Goal: Task Accomplishment & Management: Manage account settings

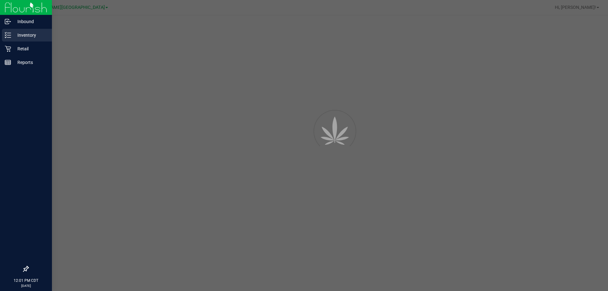
click at [32, 32] on p "Inventory" at bounding box center [30, 35] width 38 height 8
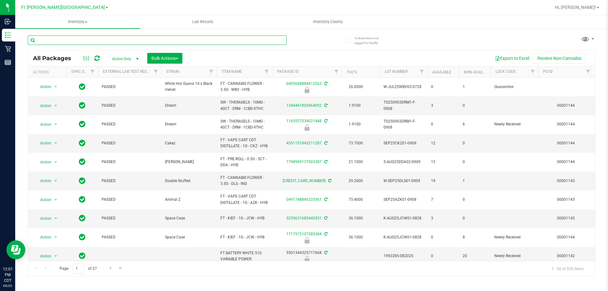
click at [73, 41] on input "text" at bounding box center [157, 40] width 259 height 10
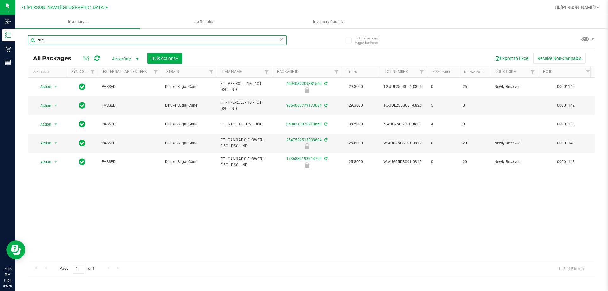
click at [72, 41] on input "dsc" at bounding box center [157, 40] width 259 height 10
drag, startPoint x: 69, startPoint y: 42, endPoint x: 66, endPoint y: 43, distance: 3.6
click at [67, 43] on input "dsc" at bounding box center [157, 40] width 259 height 10
type input "d"
click at [162, 58] on span "Bulk Actions" at bounding box center [164, 58] width 27 height 5
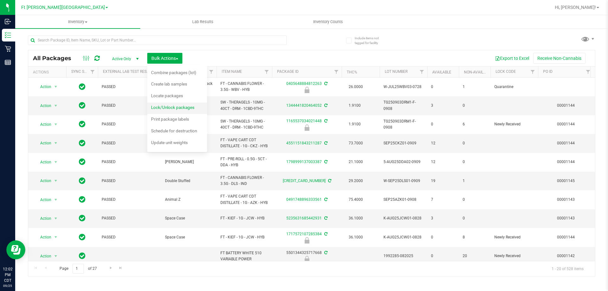
click at [168, 108] on span "Lock/Unlock packages" at bounding box center [172, 107] width 43 height 5
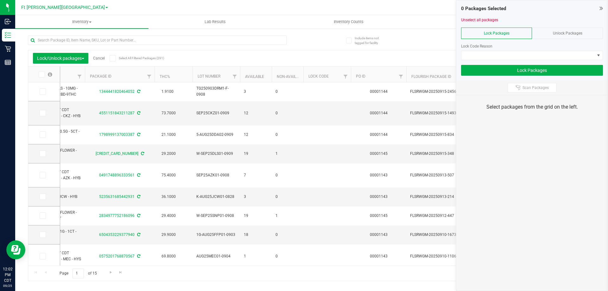
scroll to position [0, 195]
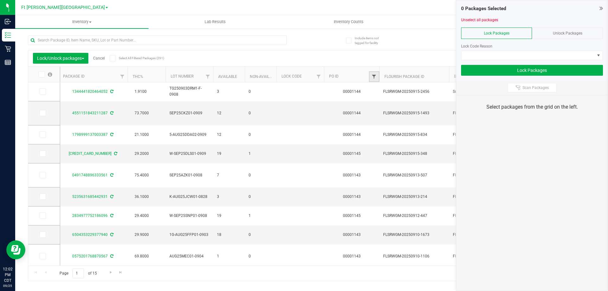
click at [372, 78] on span "Filter" at bounding box center [373, 76] width 5 height 5
type input "1048"
click at [373, 100] on button "Filter" at bounding box center [388, 107] width 30 height 14
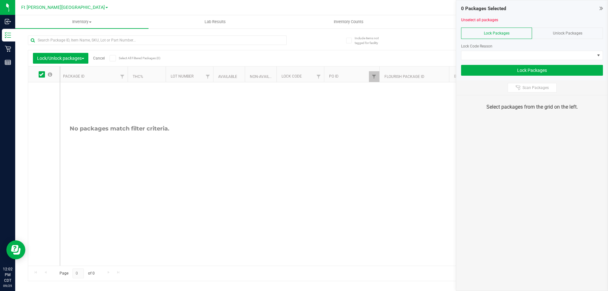
click at [559, 32] on span "Unlock Packages" at bounding box center [567, 33] width 29 height 4
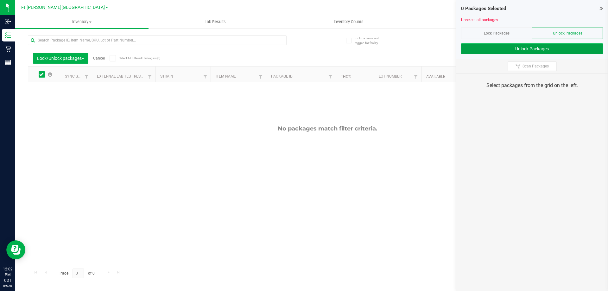
click at [528, 52] on button "Unlock Packages" at bounding box center [532, 48] width 142 height 11
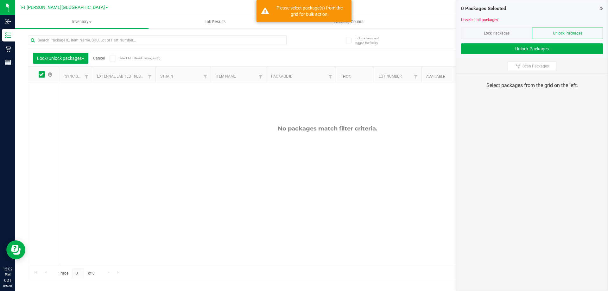
click at [514, 32] on div "Lock Packages" at bounding box center [496, 33] width 71 height 11
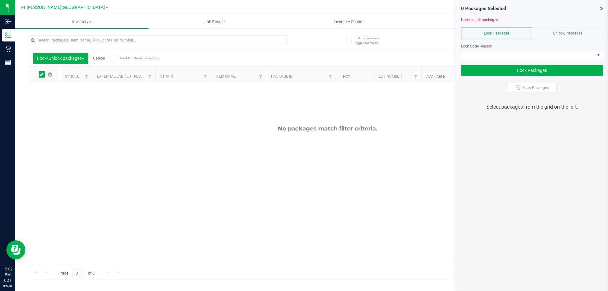
click at [379, 148] on div "No packages match filter criteria." at bounding box center [327, 195] width 535 height 226
click at [79, 19] on span "Inventory" at bounding box center [81, 22] width 133 height 6
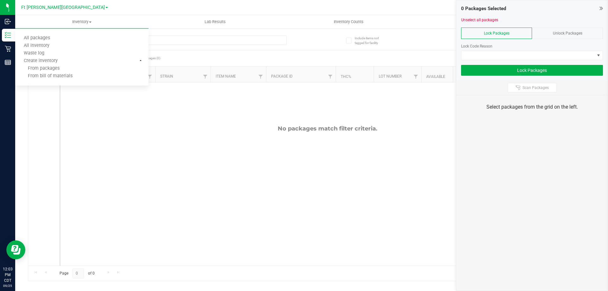
click at [103, 111] on div "No packages match filter criteria." at bounding box center [327, 195] width 535 height 226
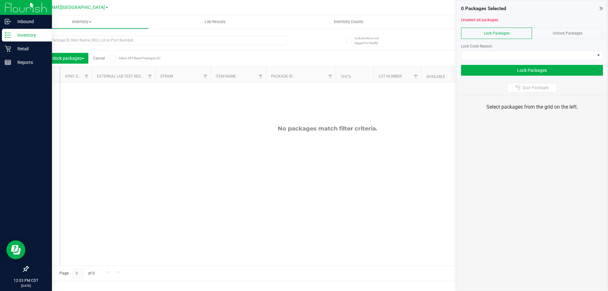
click at [28, 32] on p "Inventory" at bounding box center [30, 35] width 38 height 8
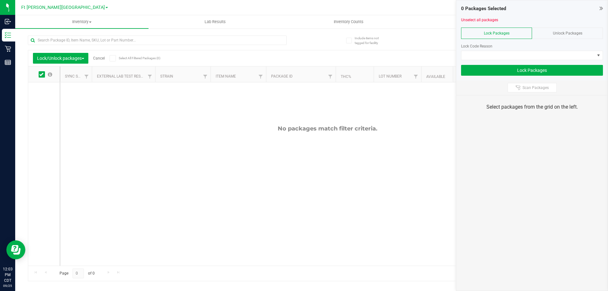
click at [602, 9] on icon at bounding box center [600, 8] width 3 height 6
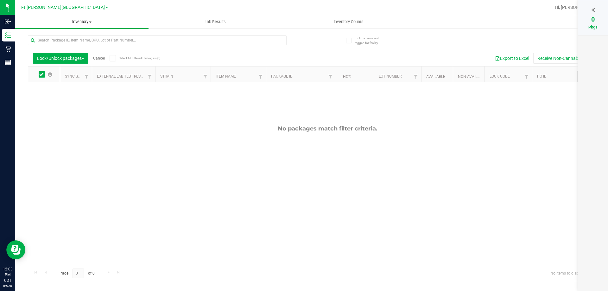
click at [86, 24] on span "Inventory" at bounding box center [81, 22] width 133 height 6
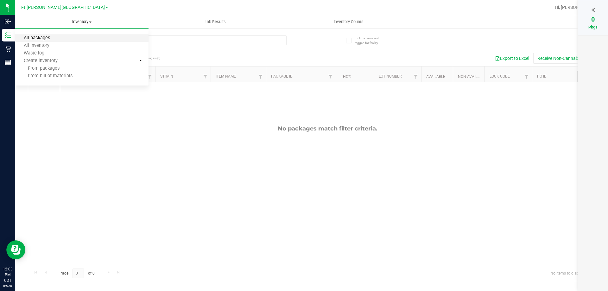
click at [45, 40] on span "All packages" at bounding box center [36, 37] width 43 height 5
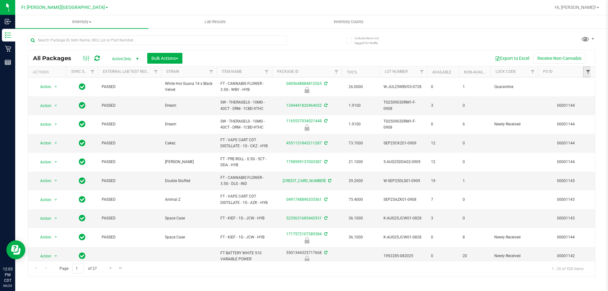
click at [587, 72] on span "Filter" at bounding box center [588, 71] width 5 height 5
type input "1048"
click at [539, 96] on button "Filter" at bounding box center [554, 103] width 30 height 14
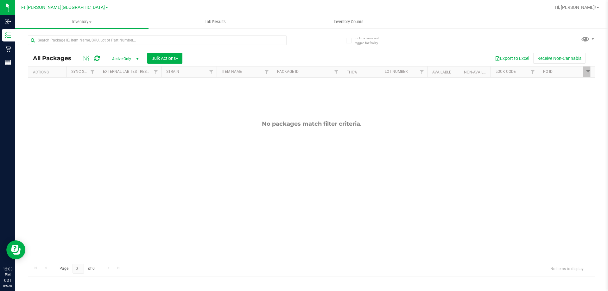
click at [130, 60] on span "Active Only" at bounding box center [124, 58] width 35 height 9
click at [120, 95] on li "All" at bounding box center [124, 97] width 34 height 10
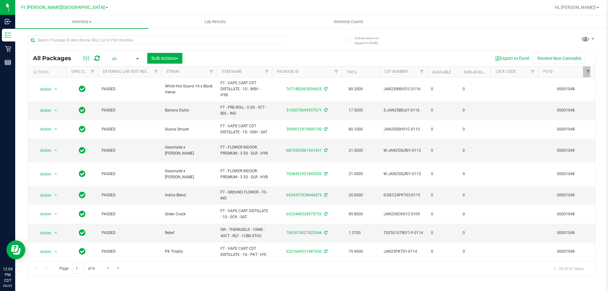
click at [566, 74] on th "PO ID" at bounding box center [565, 72] width 55 height 11
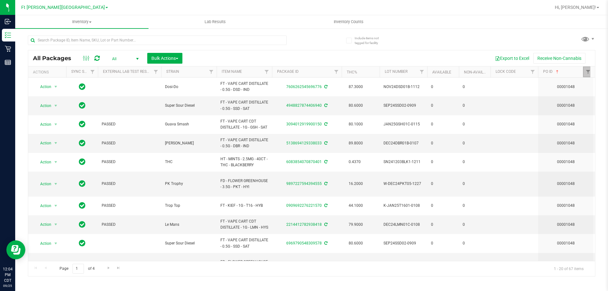
click at [590, 72] on span "Filter" at bounding box center [588, 71] width 5 height 5
click at [539, 96] on button "Filter" at bounding box center [554, 103] width 30 height 14
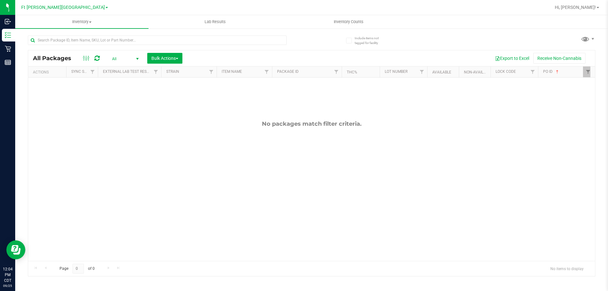
click at [570, 76] on th "PO ID" at bounding box center [565, 72] width 55 height 11
click at [587, 74] on div at bounding box center [311, 163] width 567 height 226
click at [587, 74] on span "Filter" at bounding box center [588, 71] width 5 height 5
type input "1047"
click at [539, 96] on button "Filter" at bounding box center [554, 103] width 30 height 14
